Goal: Task Accomplishment & Management: Complete application form

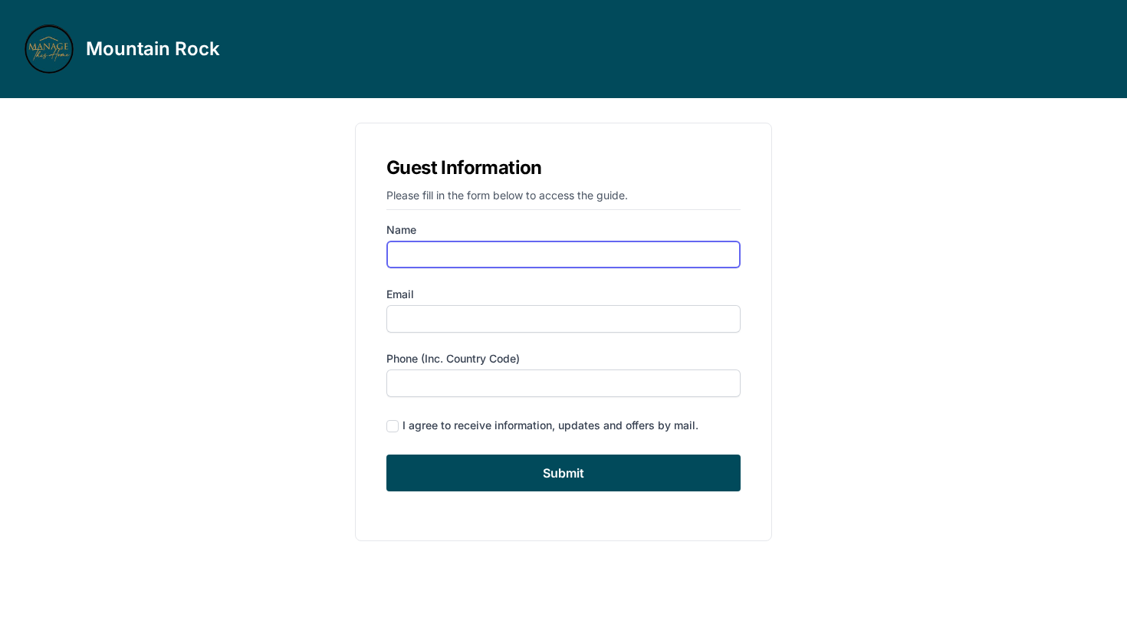
click at [606, 245] on input "Name" at bounding box center [563, 255] width 354 height 28
type input "[PERSON_NAME]"
type input "[EMAIL_ADDRESS][DOMAIN_NAME]"
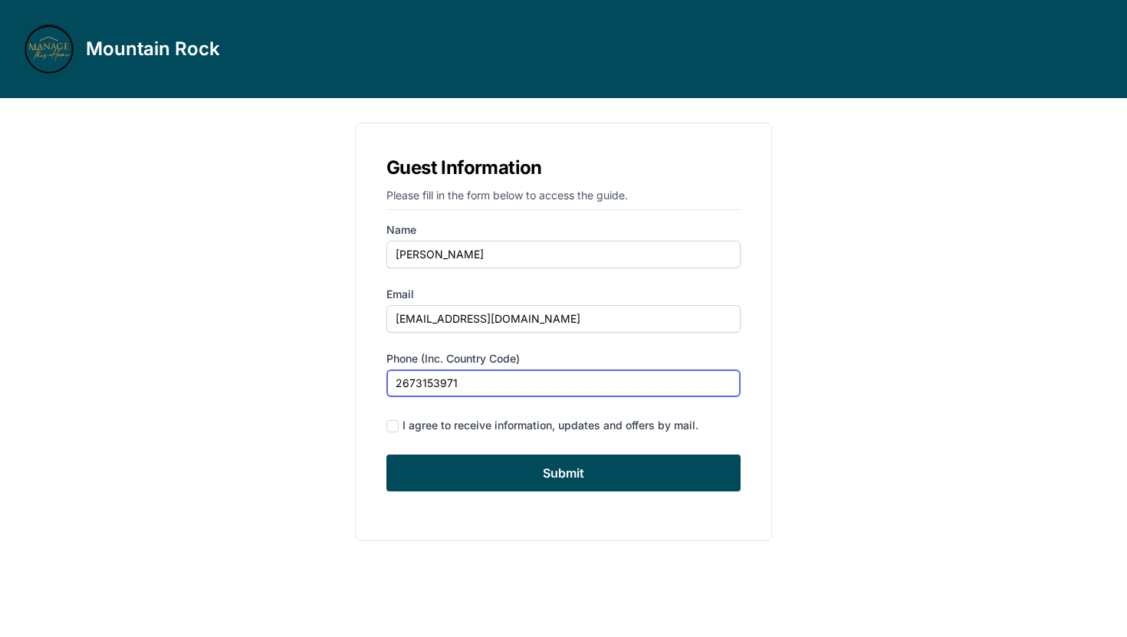
click at [396, 380] on input "2673153971" at bounding box center [563, 384] width 354 height 28
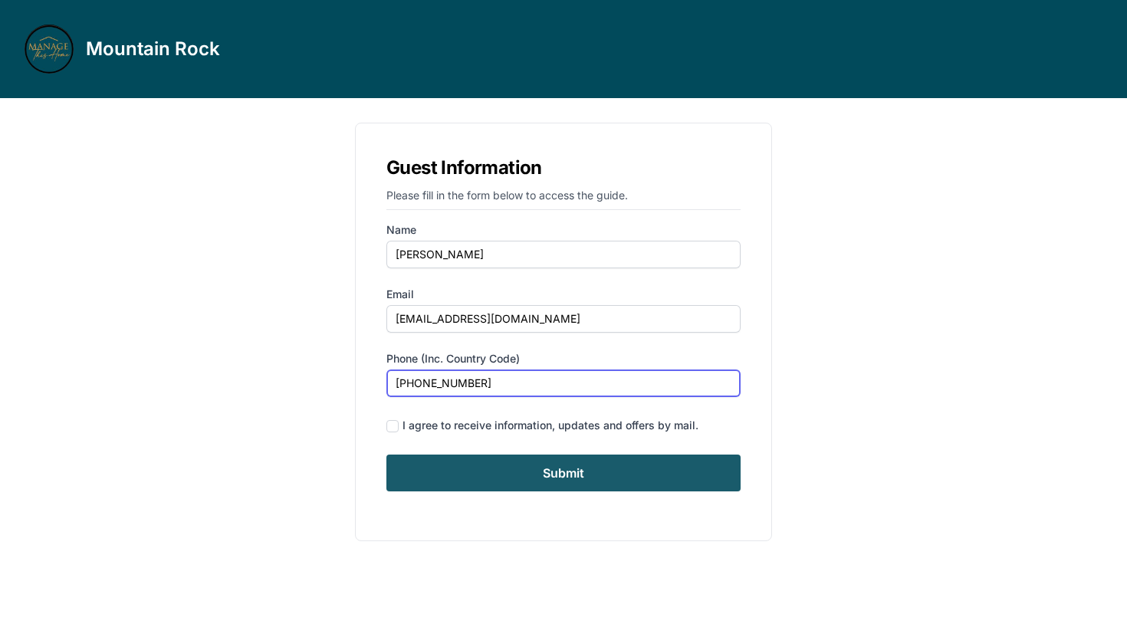
type input "[PHONE_NUMBER]"
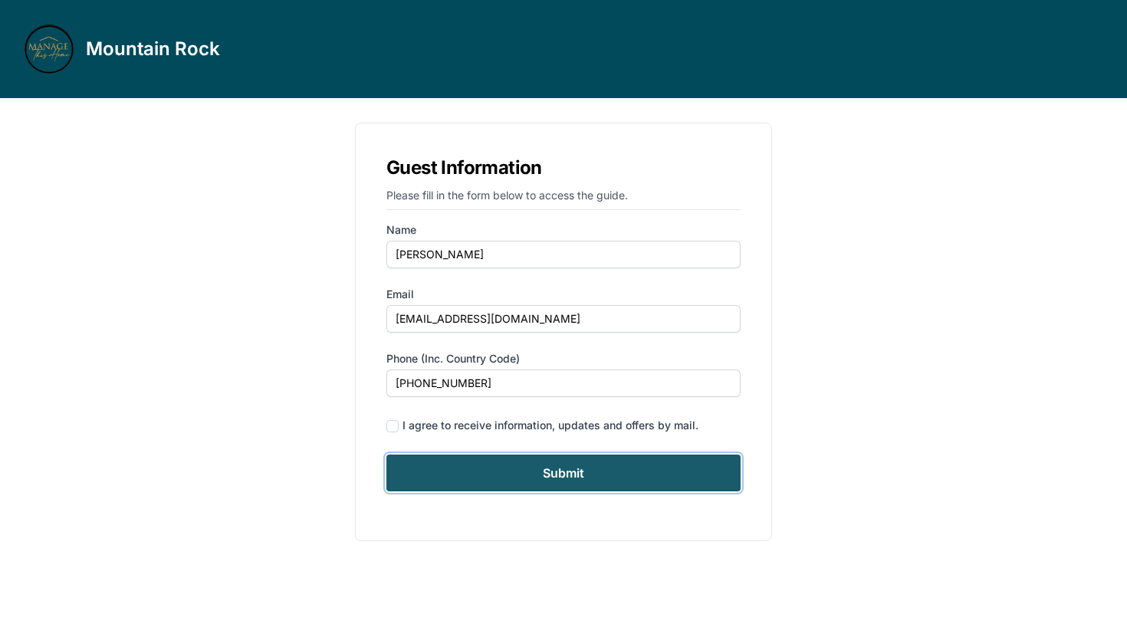
click at [399, 475] on input "Submit" at bounding box center [563, 473] width 354 height 37
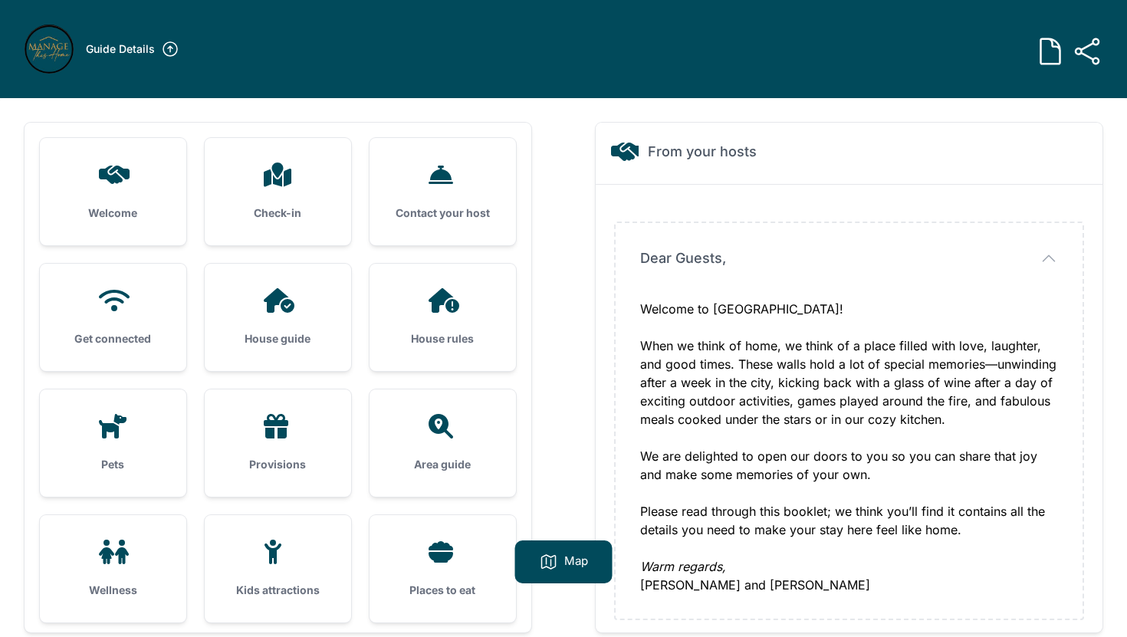
click at [72, 173] on div at bounding box center [112, 175] width 97 height 25
click at [134, 181] on div at bounding box center [112, 175] width 97 height 25
click at [287, 229] on div "Check-in" at bounding box center [278, 191] width 146 height 107
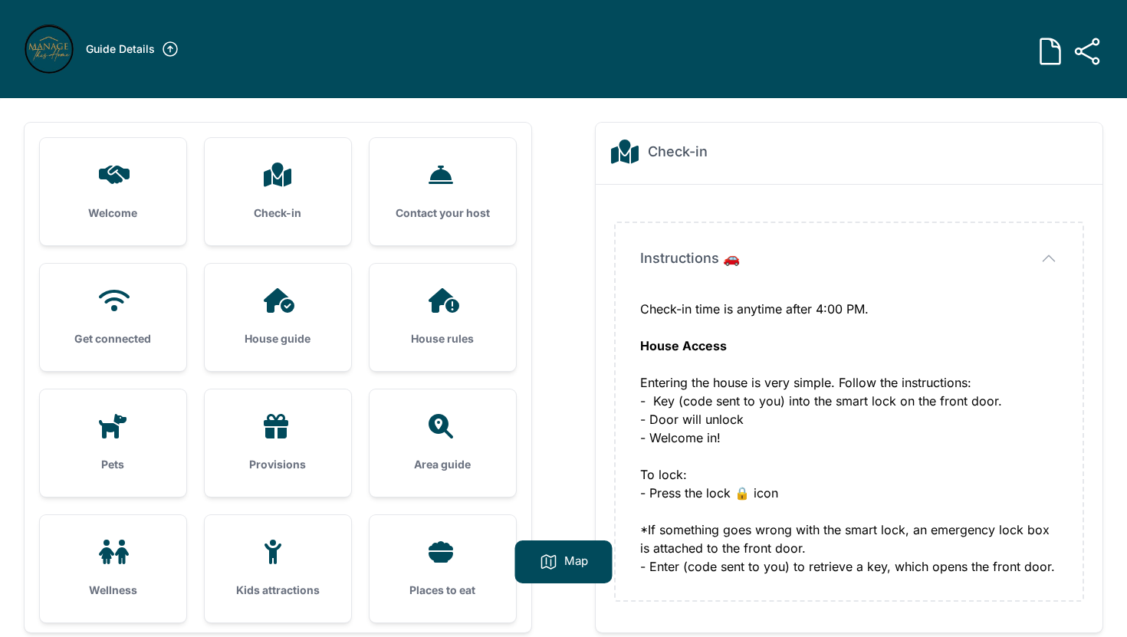
click at [98, 203] on div "Welcome" at bounding box center [113, 191] width 146 height 107
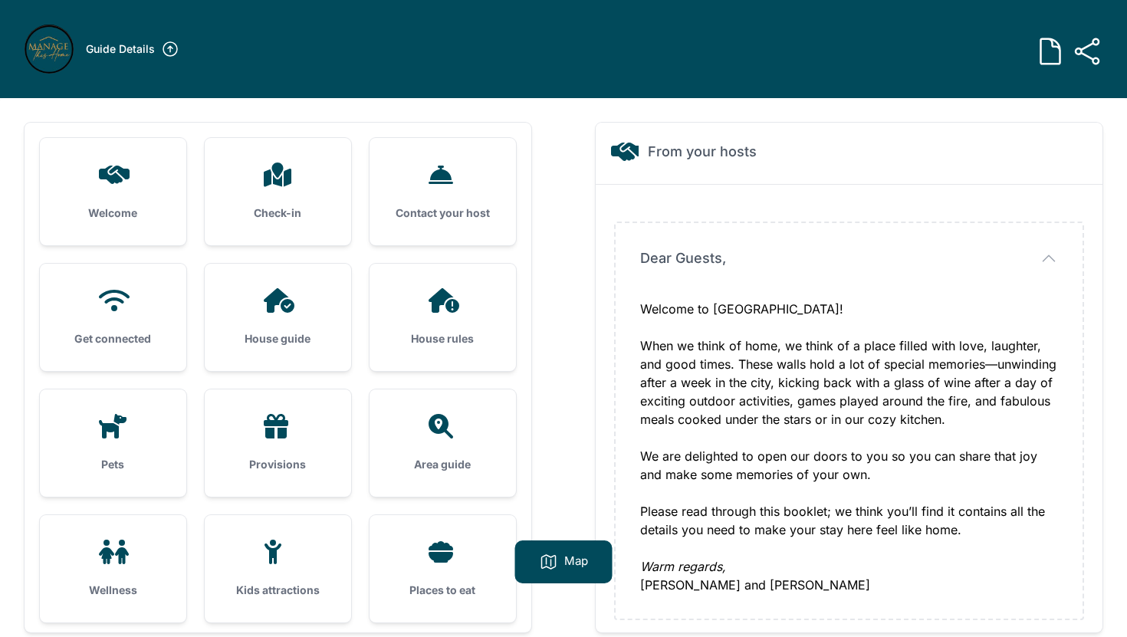
click at [224, 198] on div "Check-in" at bounding box center [278, 191] width 146 height 107
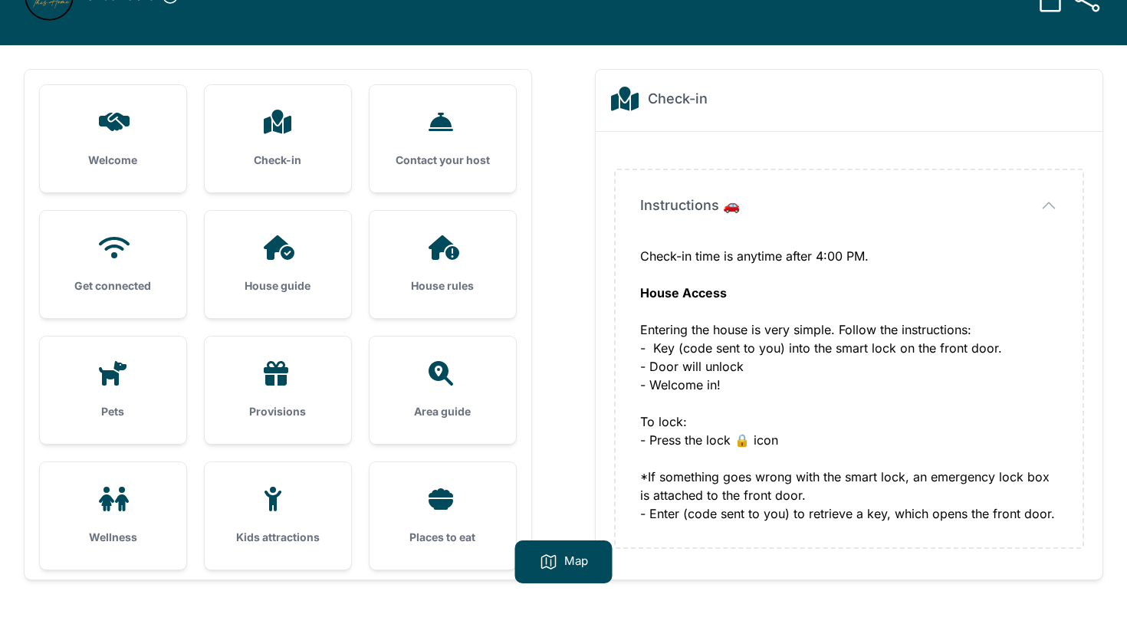
scroll to position [44, 0]
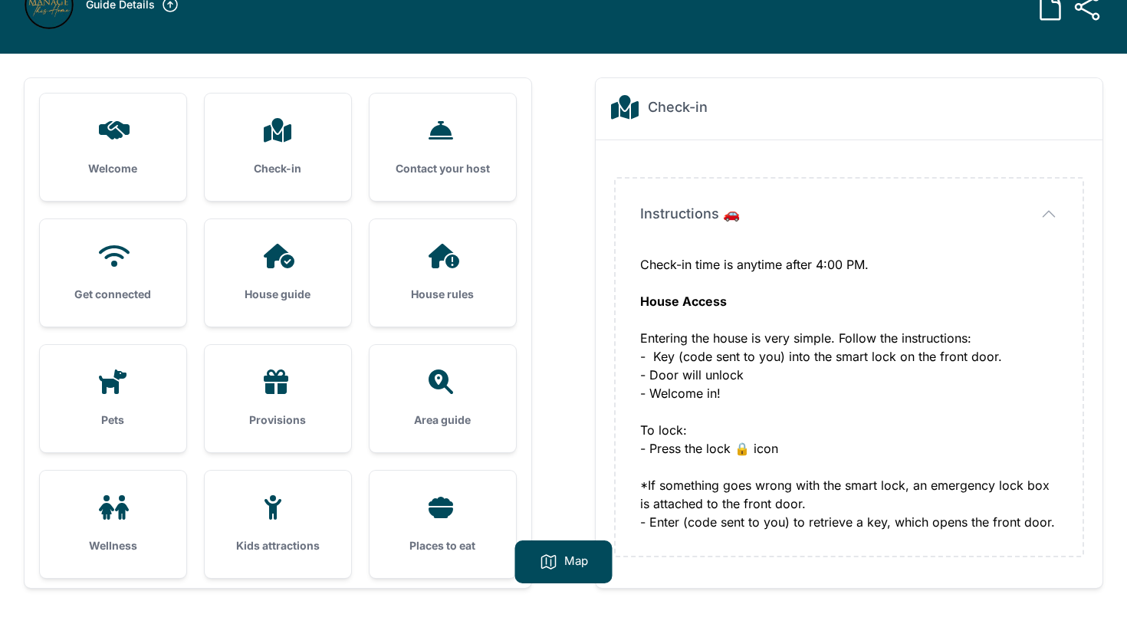
click at [427, 129] on icon at bounding box center [442, 130] width 37 height 25
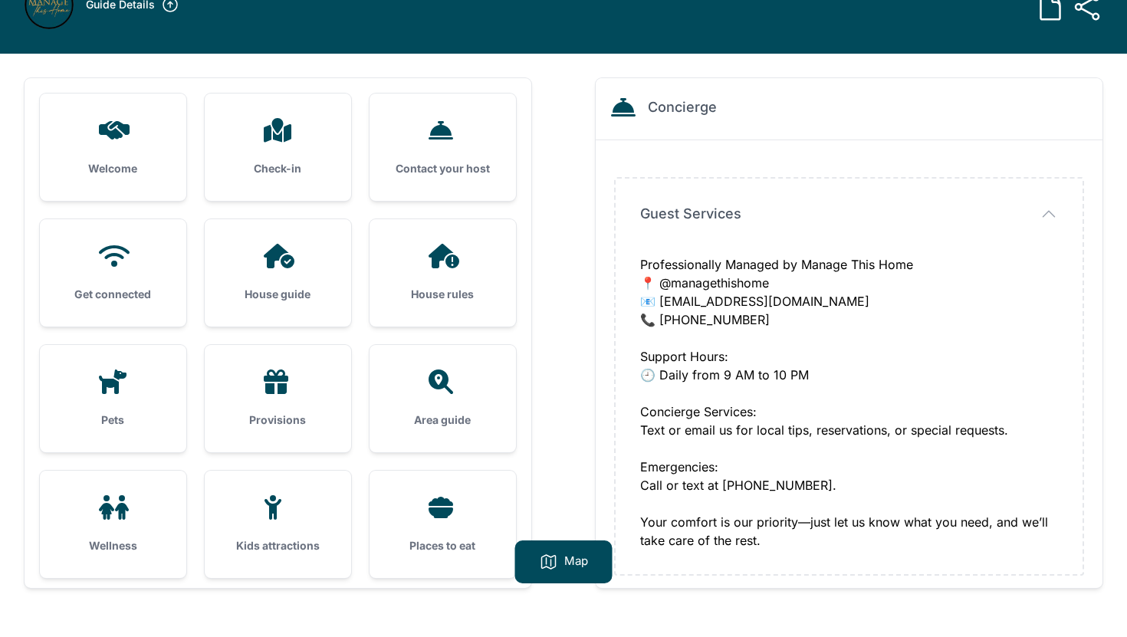
click at [130, 247] on icon at bounding box center [112, 256] width 37 height 25
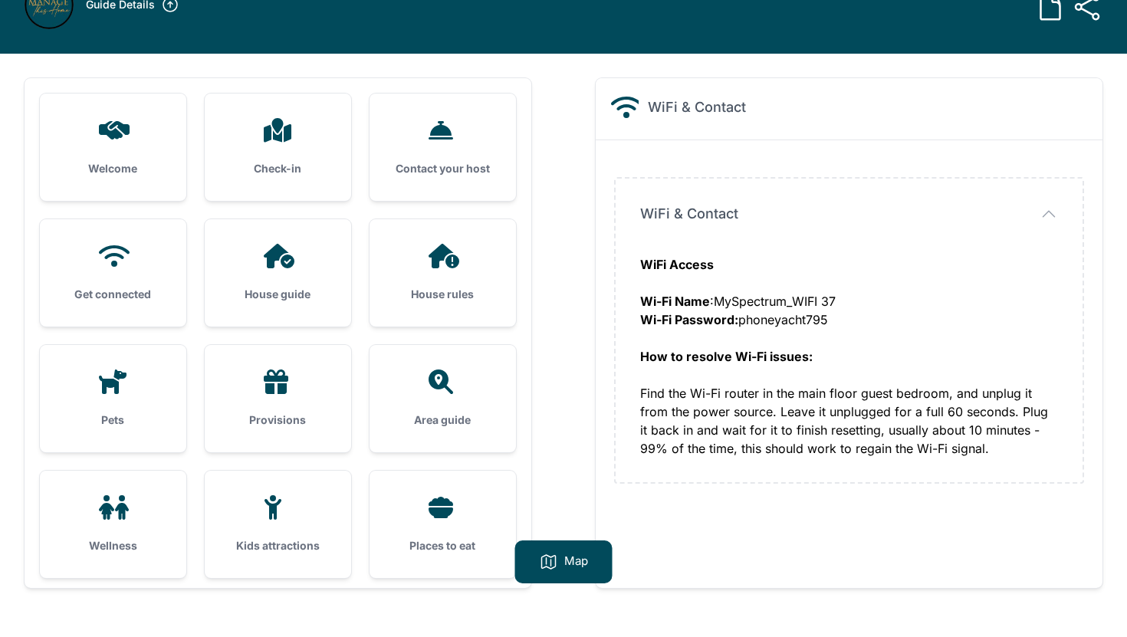
click at [303, 278] on div "House guide" at bounding box center [278, 272] width 146 height 107
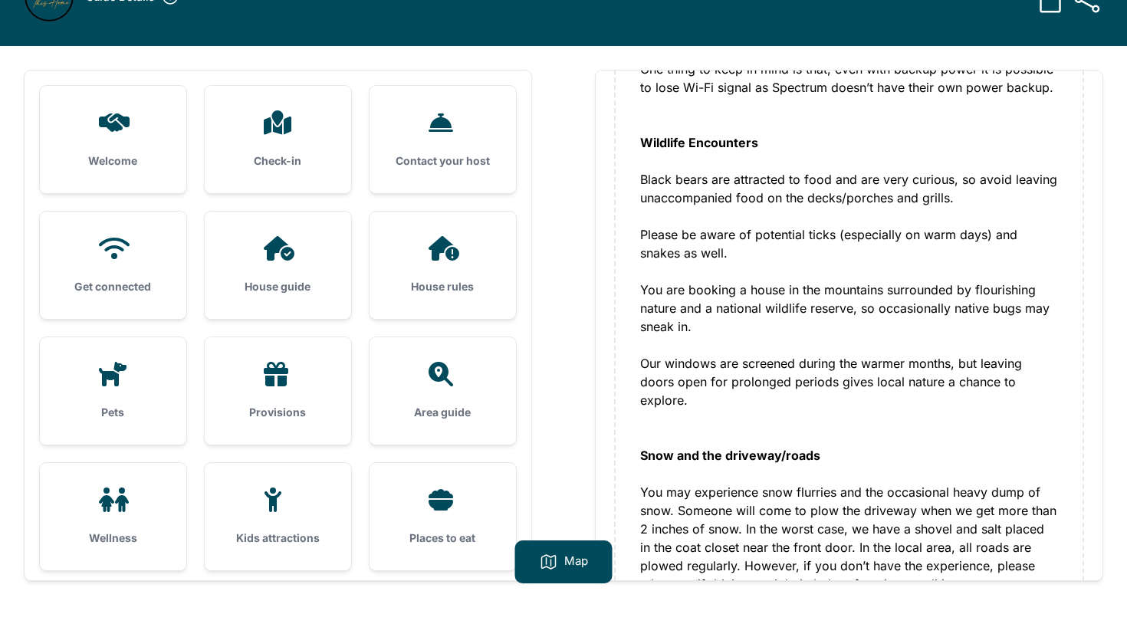
scroll to position [57, 0]
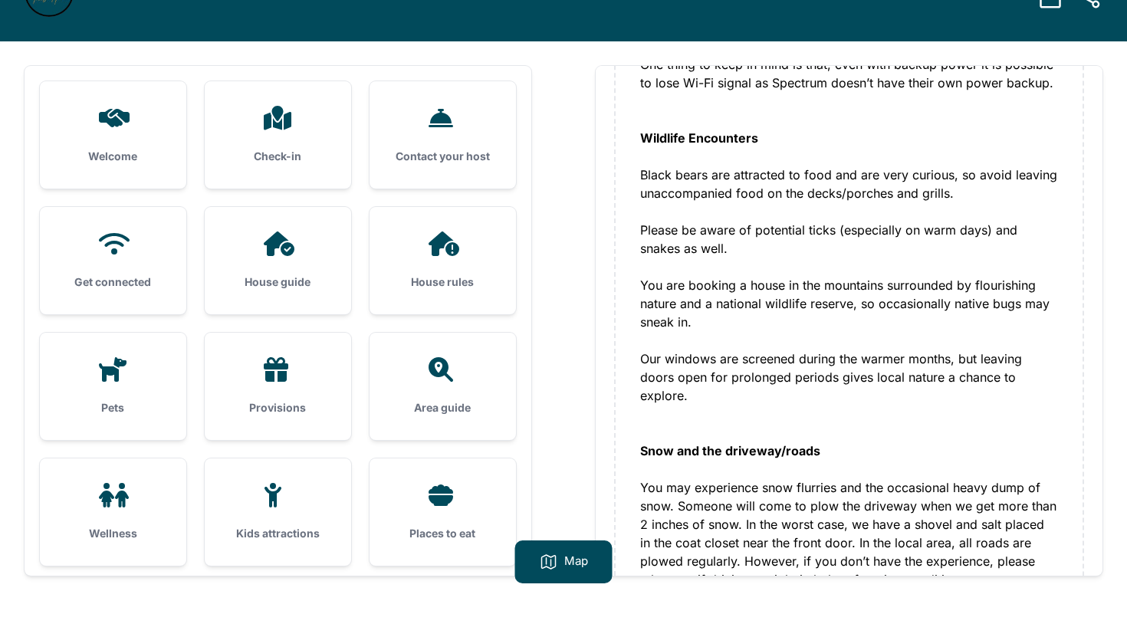
click at [495, 271] on div "House rules" at bounding box center [443, 260] width 146 height 107
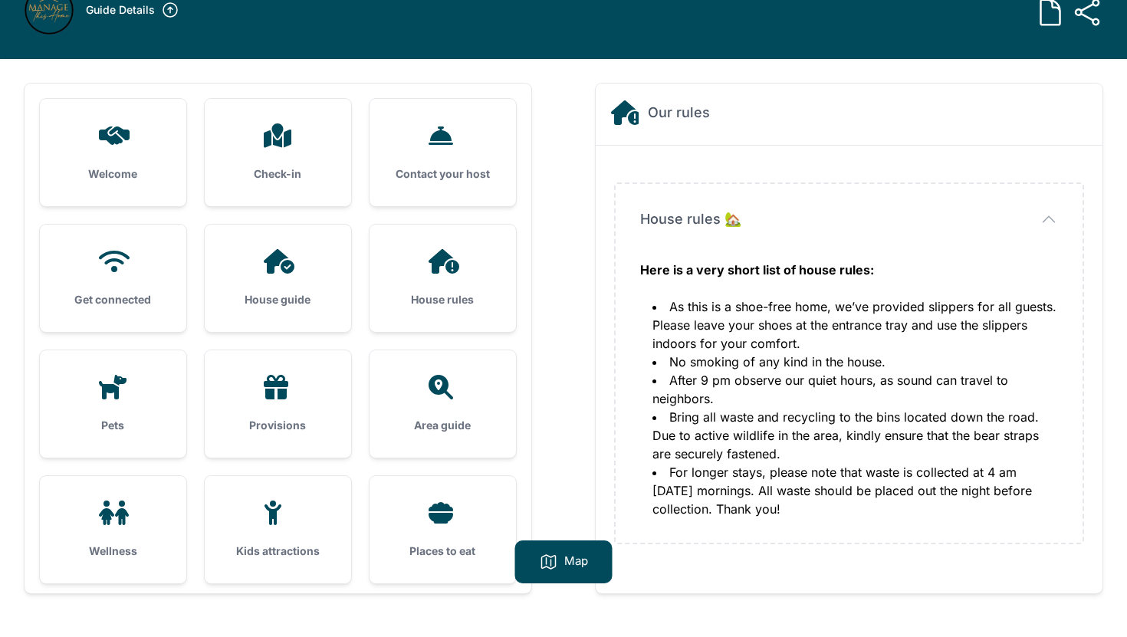
scroll to position [38, 0]
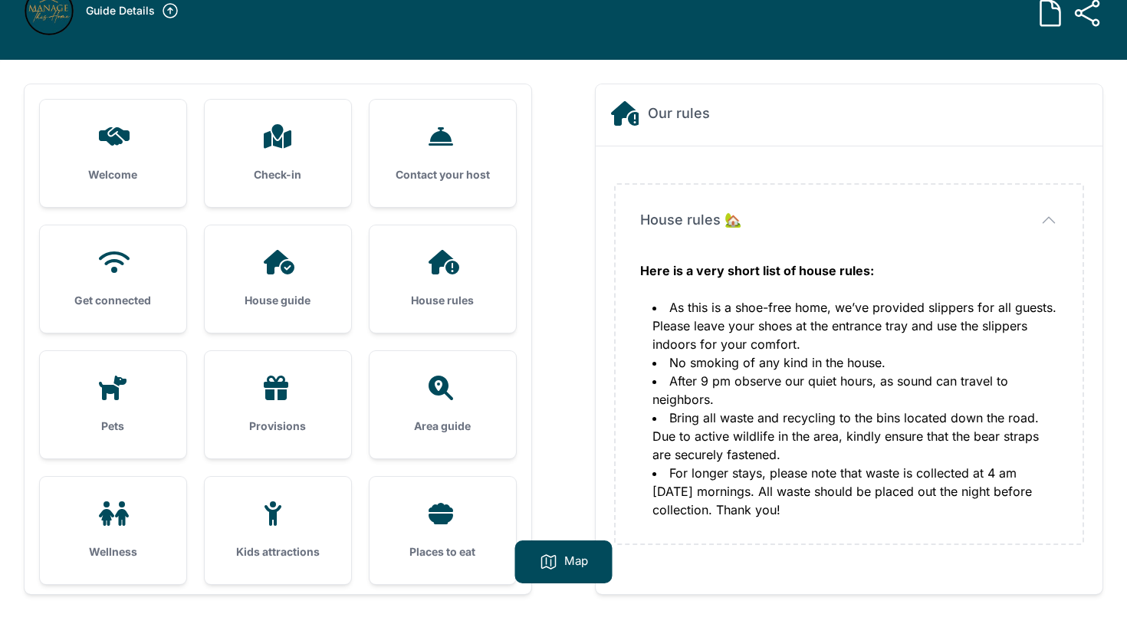
click at [103, 419] on h3 "Pets" at bounding box center [112, 426] width 97 height 15
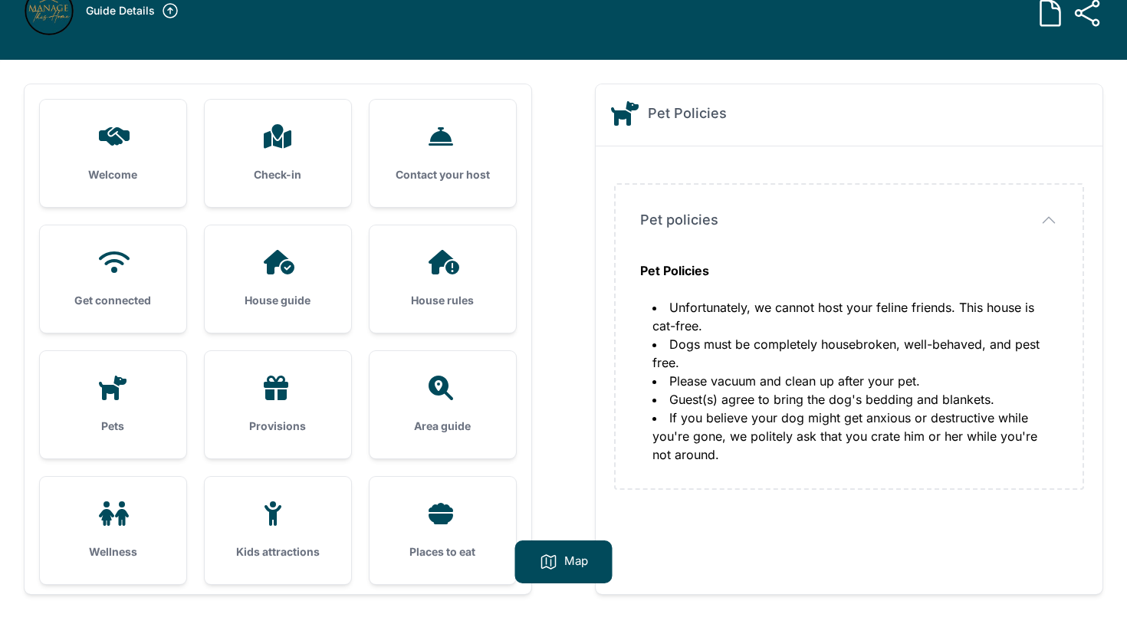
click at [251, 414] on div "Provisions" at bounding box center [278, 404] width 146 height 107
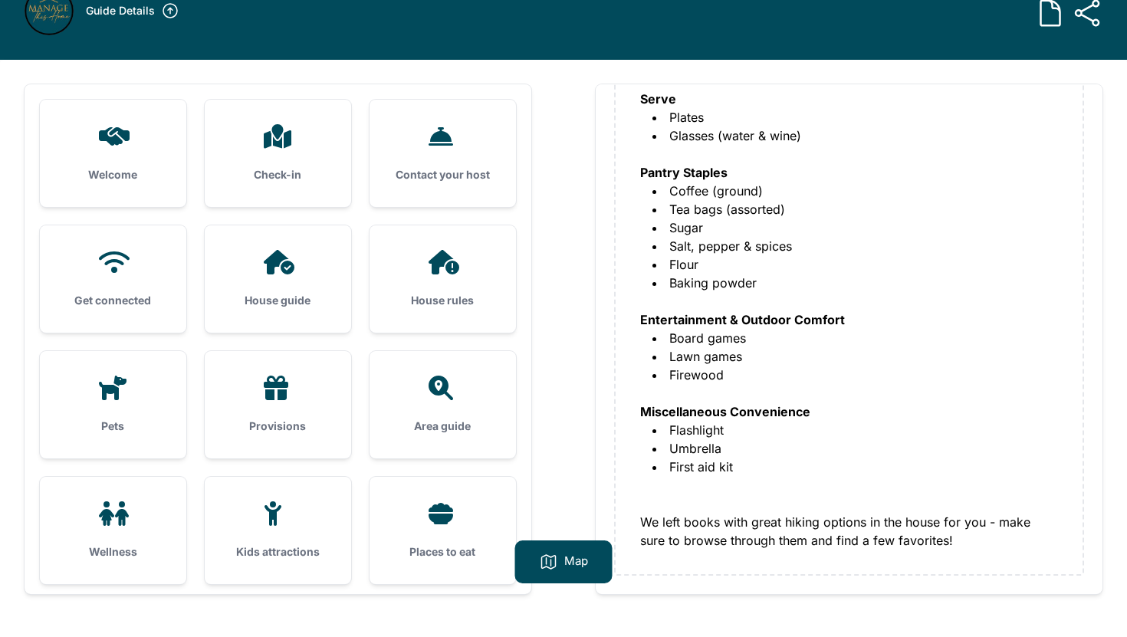
scroll to position [483, 0]
click at [439, 406] on div "Area guide" at bounding box center [443, 404] width 146 height 107
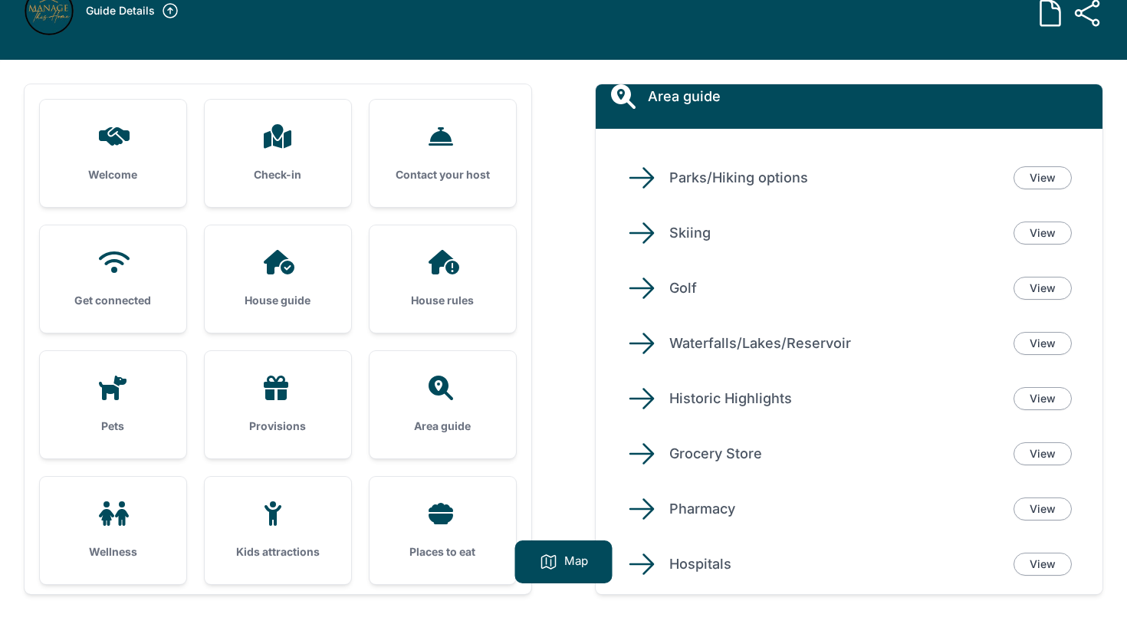
scroll to position [18, 0]
click at [77, 554] on h3 "Wellness" at bounding box center [112, 551] width 97 height 15
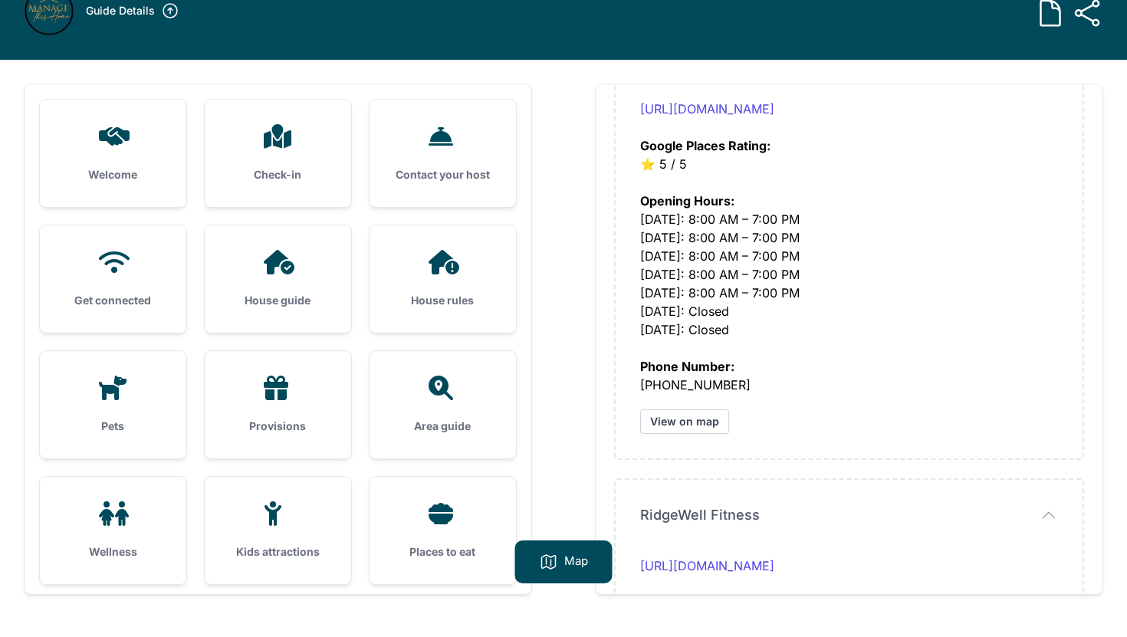
scroll to position [1211, 0]
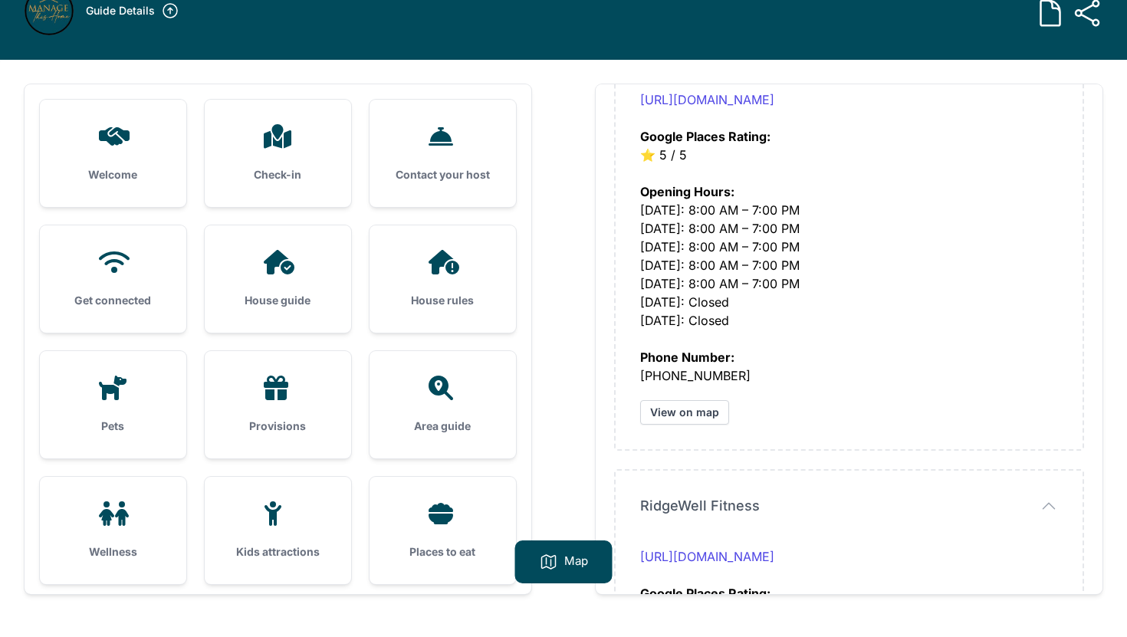
click at [268, 544] on h3 "Kids attractions" at bounding box center [277, 551] width 97 height 15
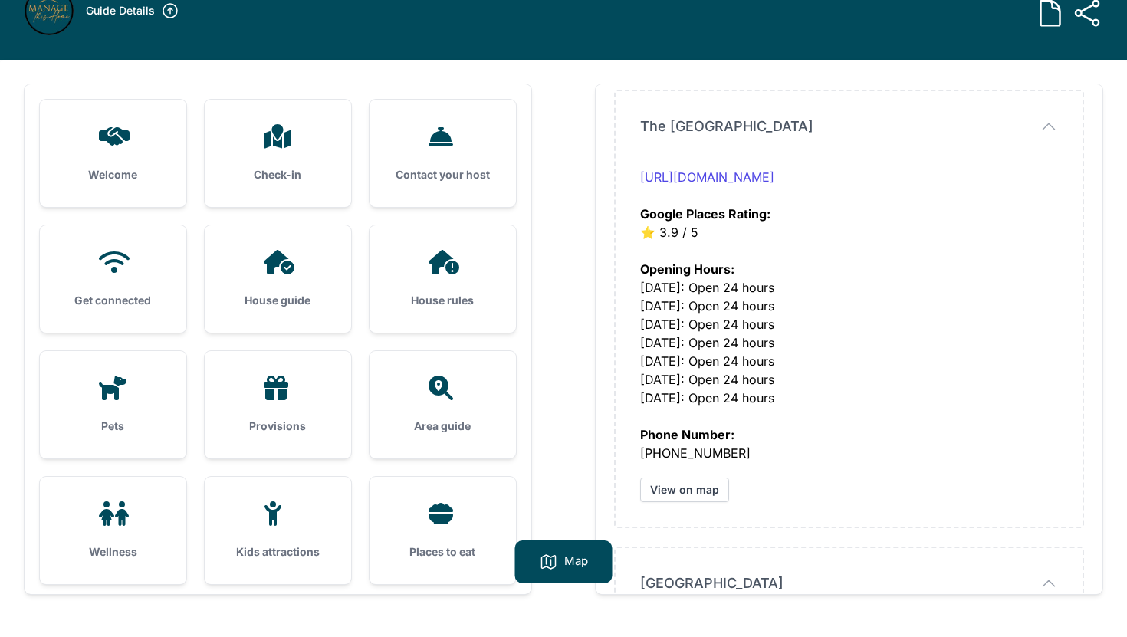
scroll to position [1845, 0]
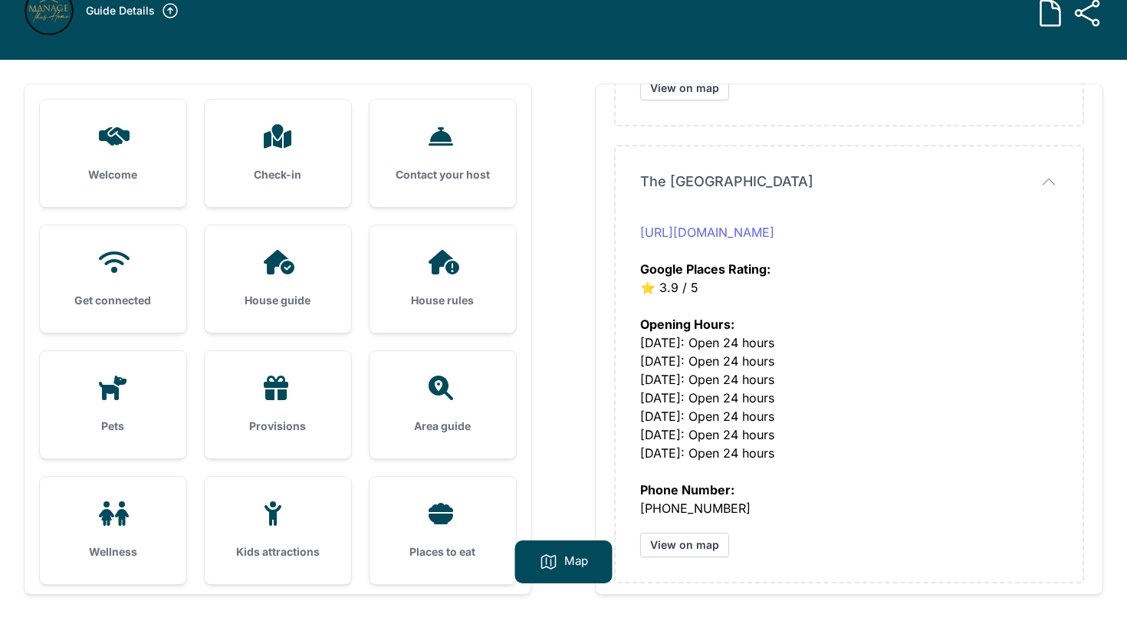
click at [774, 230] on link "[URL][DOMAIN_NAME]" at bounding box center [707, 232] width 134 height 15
